Goal: Find specific page/section: Find specific page/section

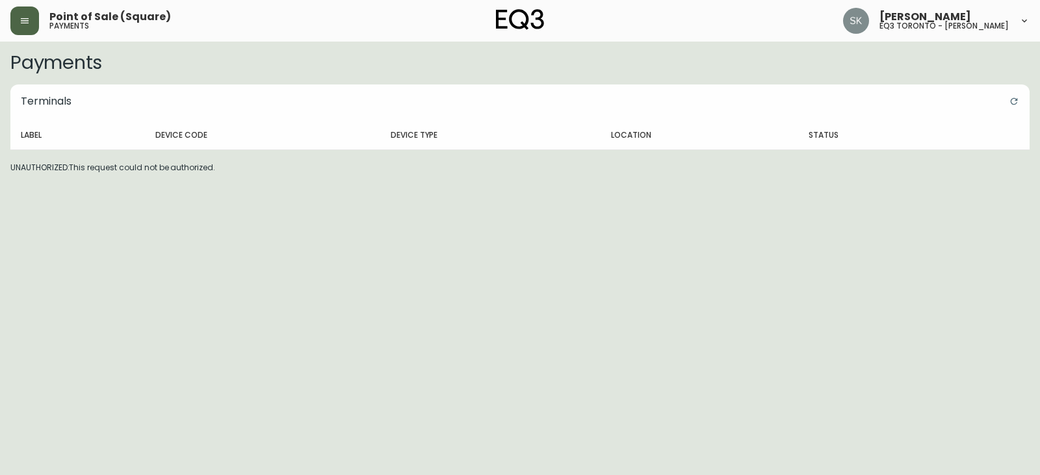
click at [29, 15] on button "button" at bounding box center [24, 21] width 29 height 29
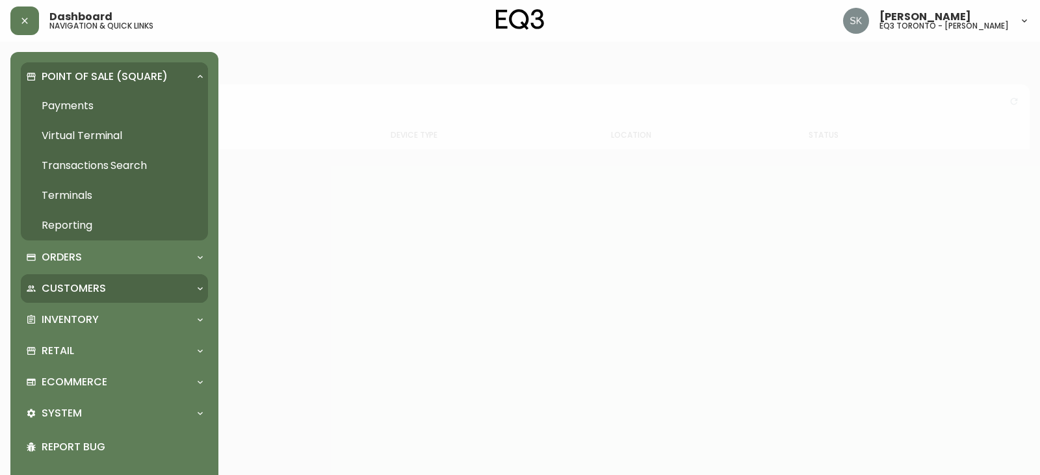
click at [97, 281] on p "Customers" at bounding box center [74, 288] width 64 height 14
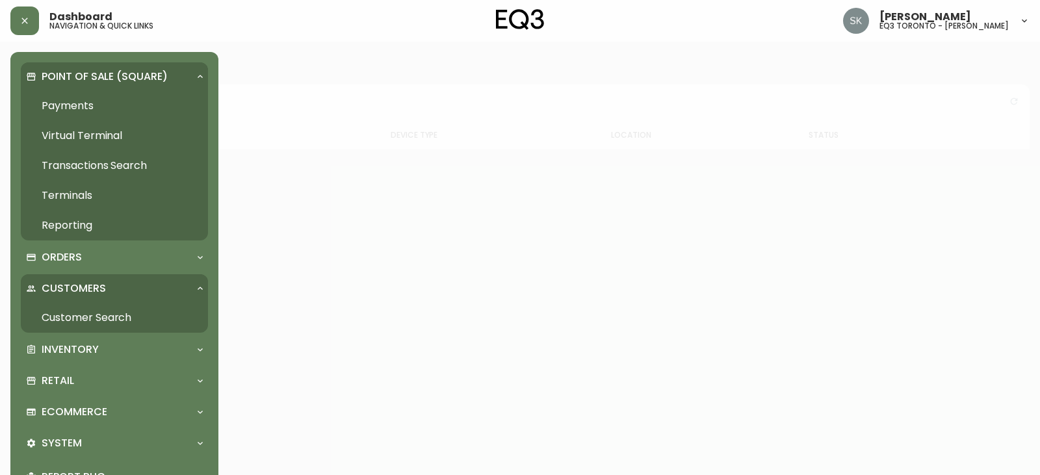
click at [140, 311] on link "Customer Search" at bounding box center [114, 318] width 187 height 30
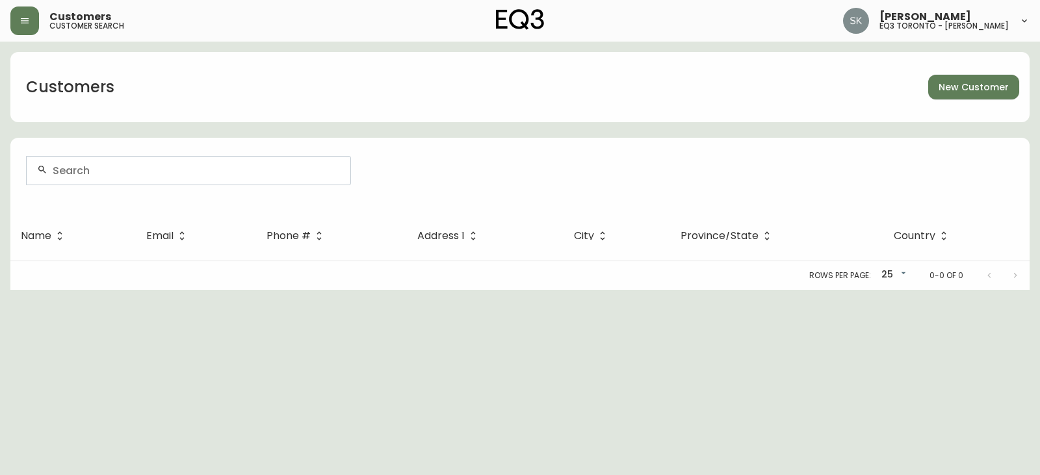
click at [197, 174] on div at bounding box center [189, 171] width 324 height 28
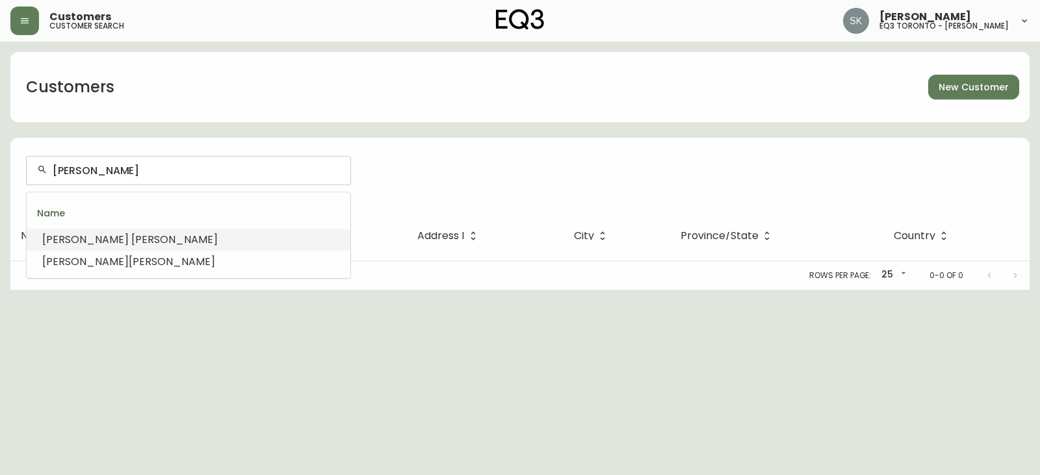
type input "[PERSON_NAME]"
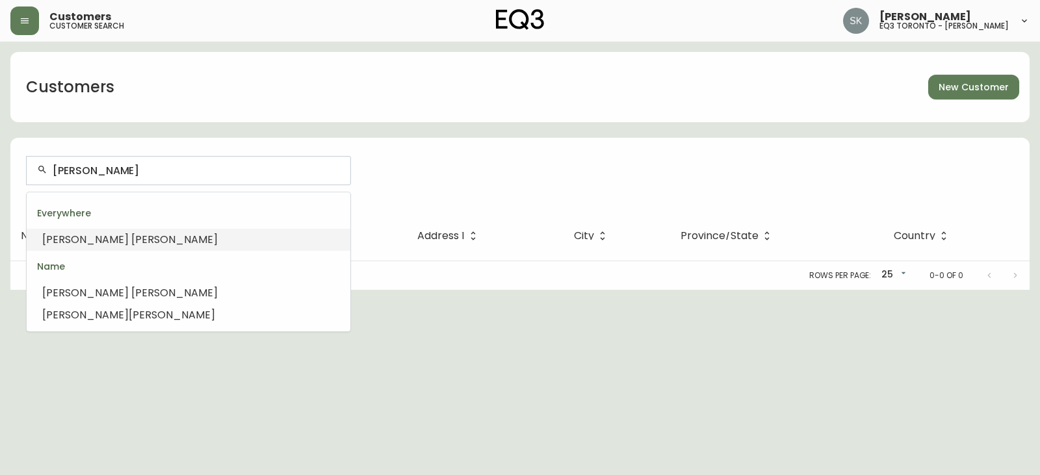
click at [136, 250] on li "[PERSON_NAME]" at bounding box center [189, 240] width 324 height 22
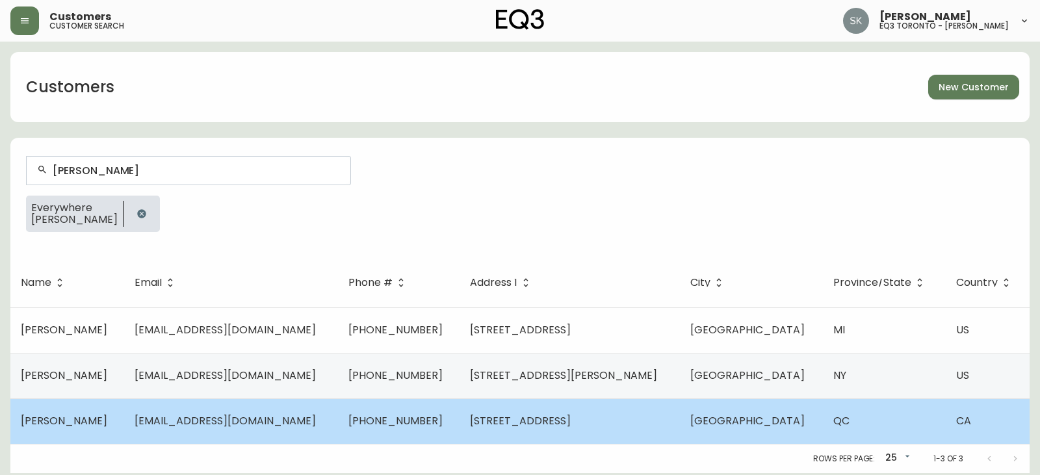
click at [65, 427] on span "[PERSON_NAME]" at bounding box center [64, 420] width 86 height 15
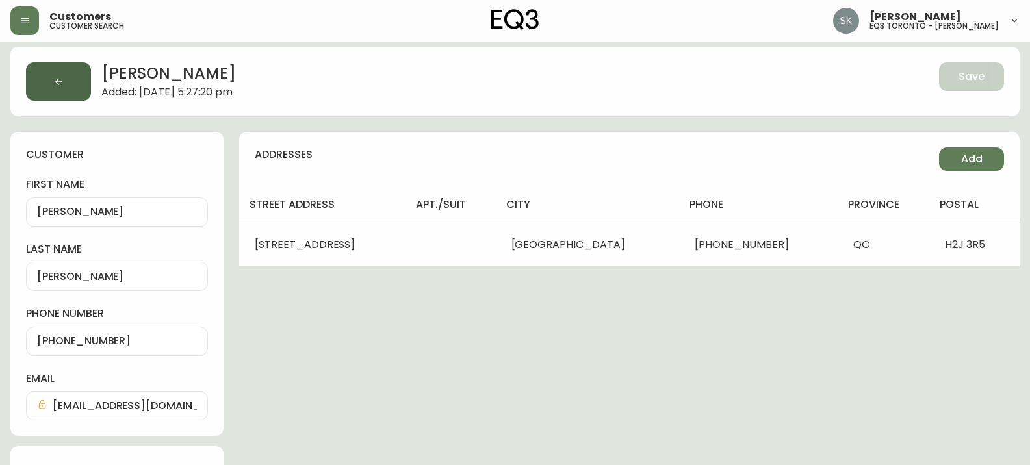
click at [71, 88] on button "button" at bounding box center [58, 81] width 65 height 38
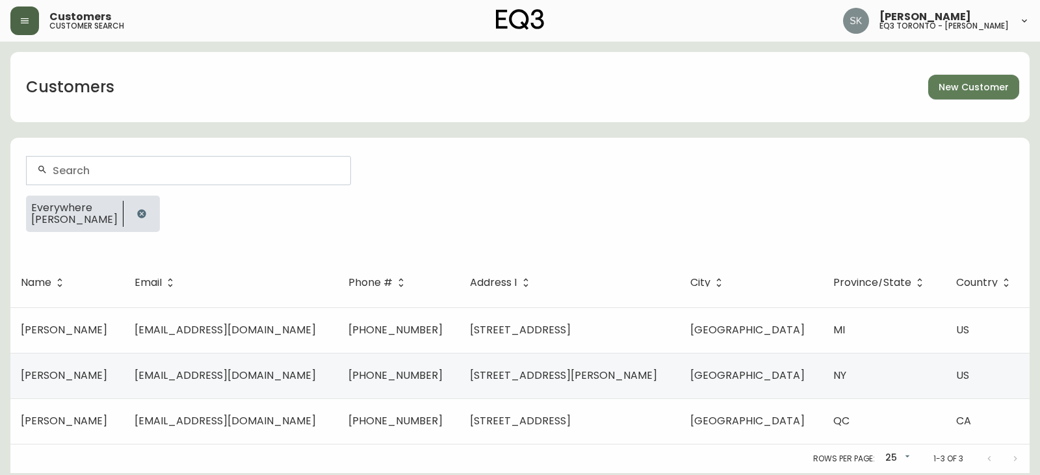
click at [23, 21] on icon "button" at bounding box center [25, 21] width 10 height 10
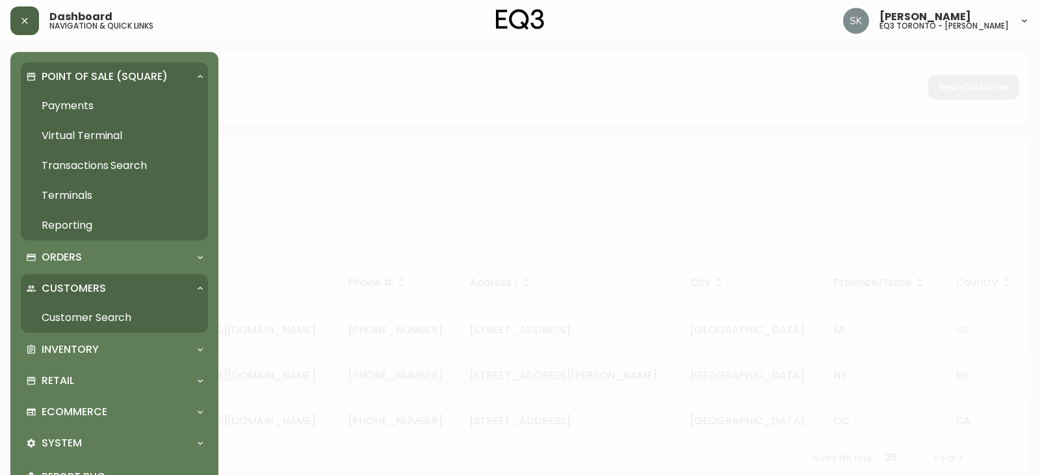
click at [111, 319] on link "Customer Search" at bounding box center [114, 318] width 187 height 30
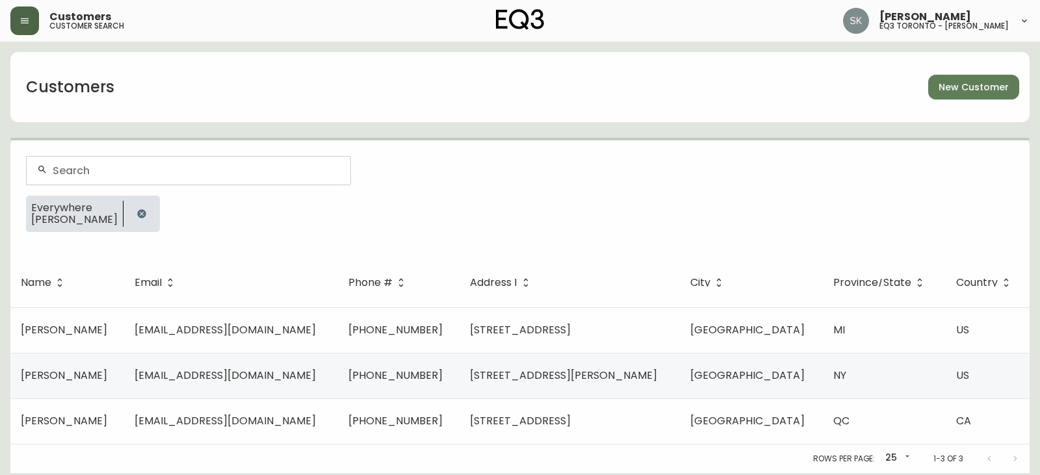
drag, startPoint x: 200, startPoint y: 175, endPoint x: 191, endPoint y: 149, distance: 27.6
click at [192, 156] on div at bounding box center [188, 170] width 325 height 29
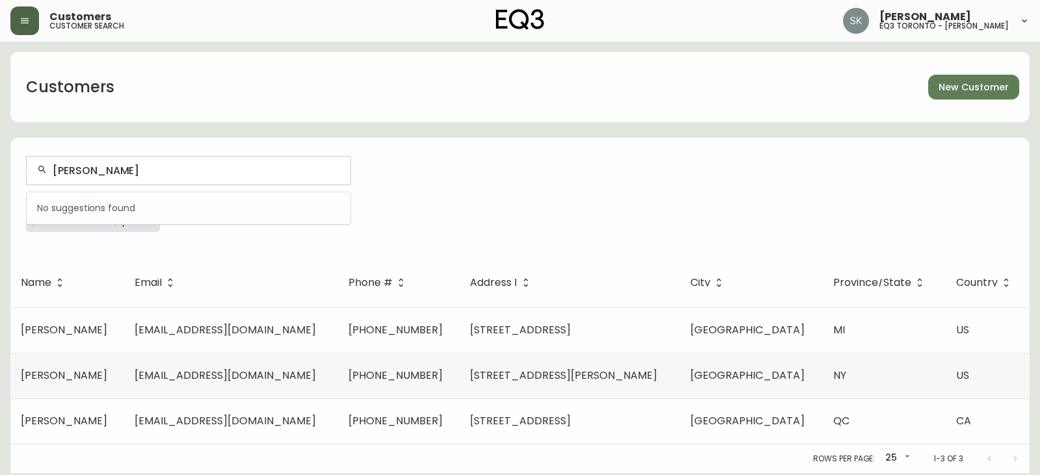
type input "[PERSON_NAME]"
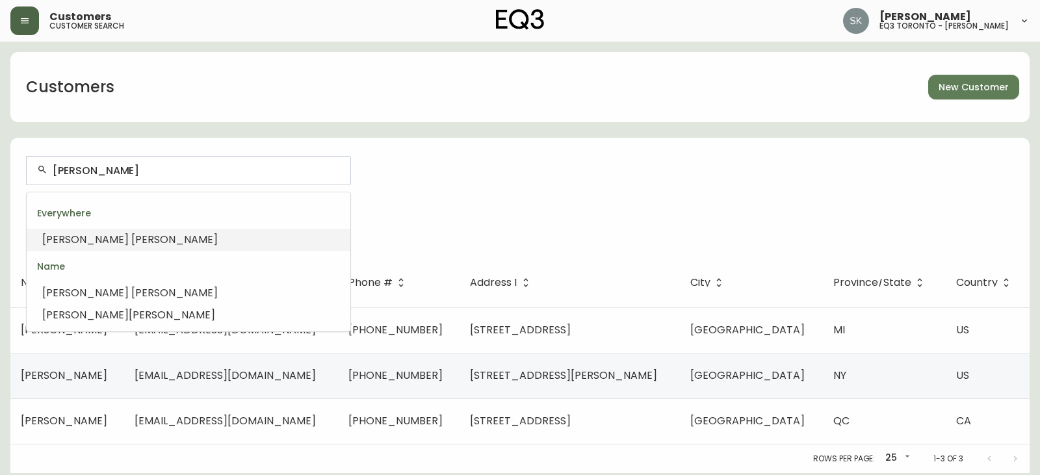
click at [131, 233] on span "[PERSON_NAME]" at bounding box center [174, 239] width 86 height 15
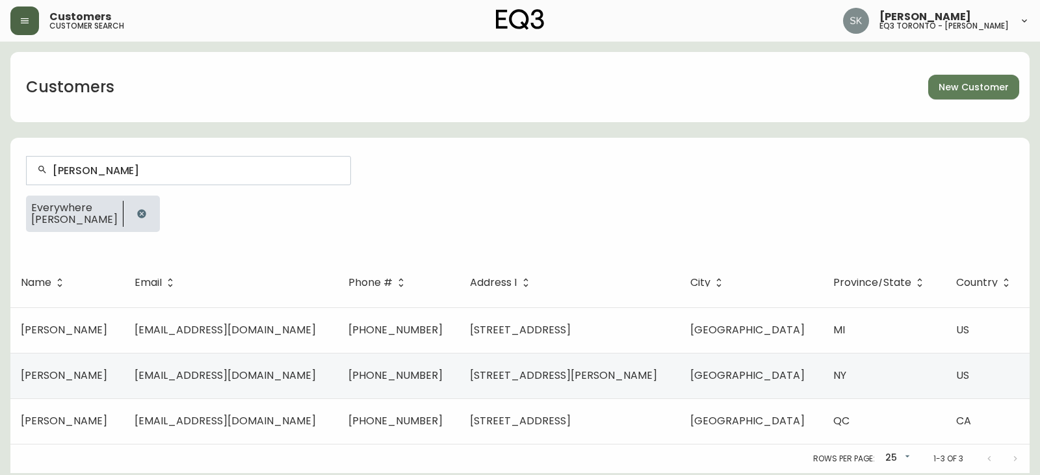
click at [164, 170] on input "[PERSON_NAME]" at bounding box center [196, 170] width 287 height 12
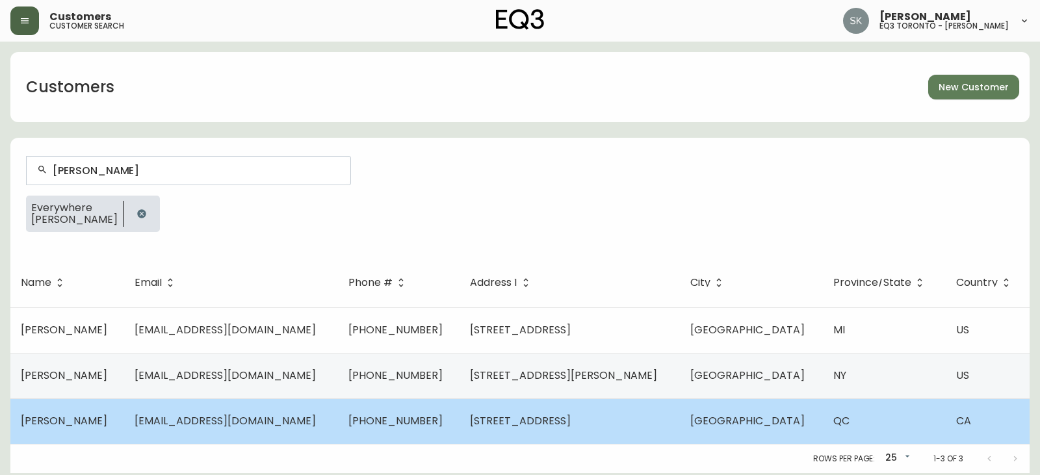
click at [62, 419] on span "[PERSON_NAME]" at bounding box center [64, 420] width 86 height 15
